Goal: Information Seeking & Learning: Learn about a topic

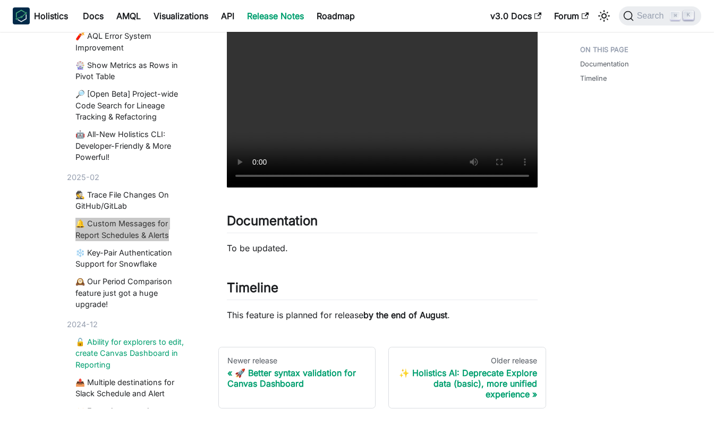
scroll to position [874, 0]
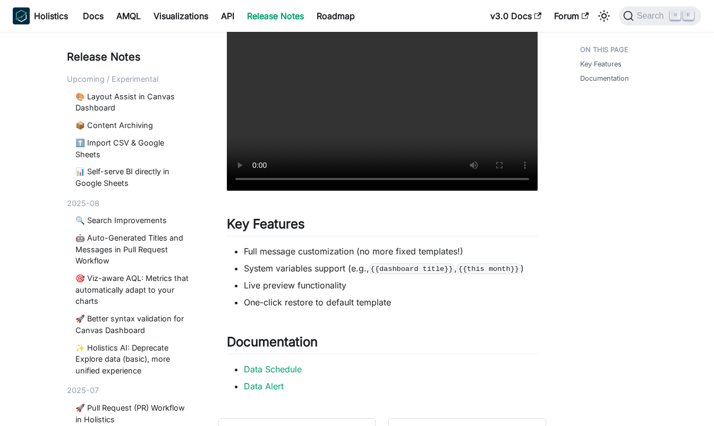
scroll to position [303, 0]
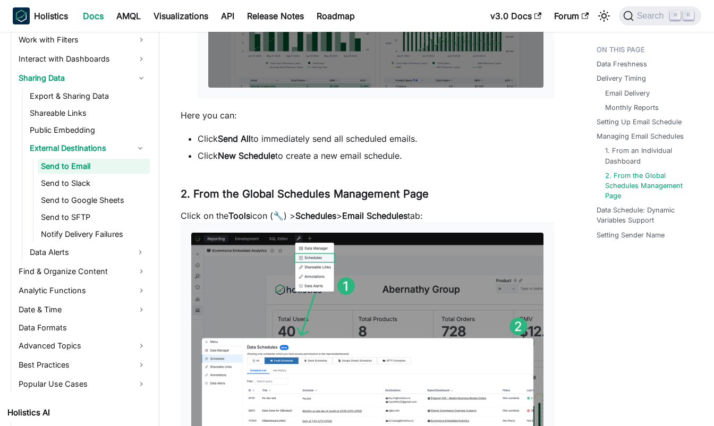
scroll to position [2703, 0]
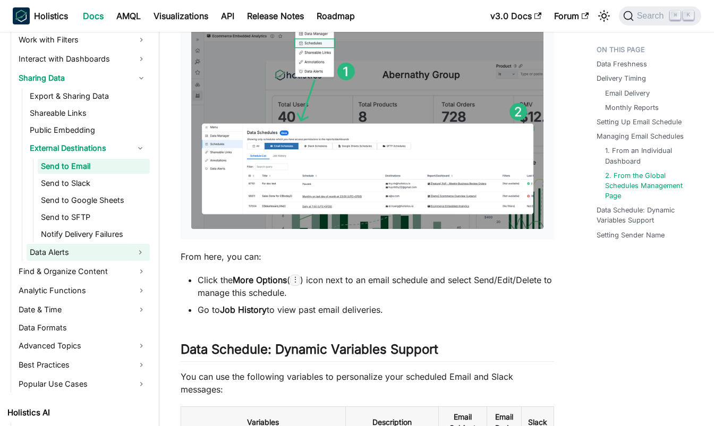
click at [136, 249] on button "Expand sidebar category 'Data Alerts'" at bounding box center [140, 252] width 19 height 17
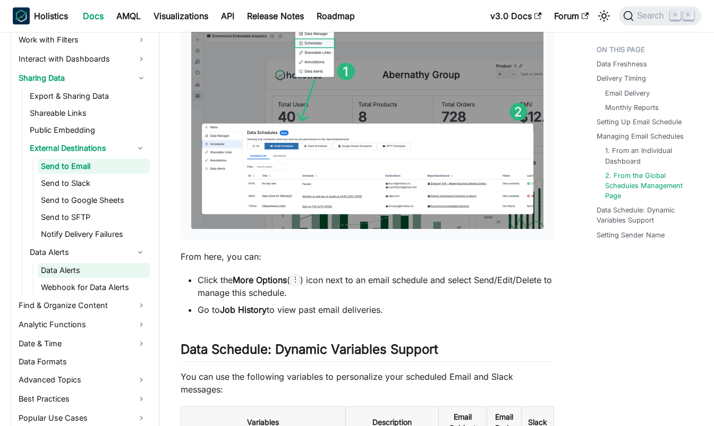
click at [115, 271] on link "Data Alerts" at bounding box center [94, 270] width 112 height 15
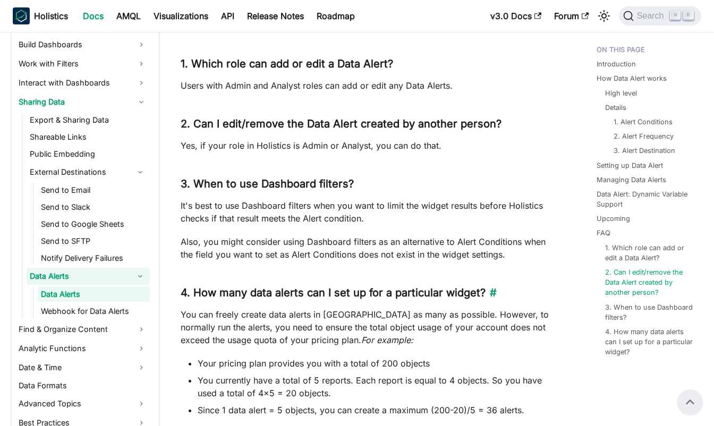
scroll to position [2822, 0]
